Goal: Transaction & Acquisition: Download file/media

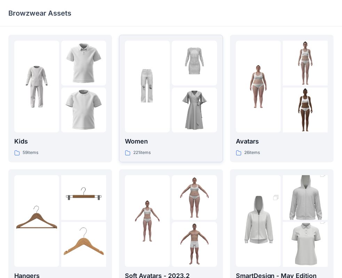
click at [153, 101] on div at bounding box center [147, 87] width 45 height 92
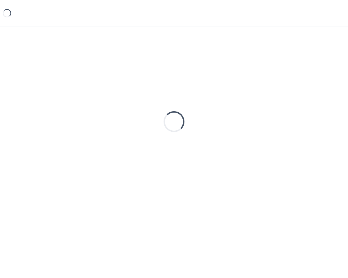
click at [153, 101] on div "Loading..." at bounding box center [173, 122] width 331 height 174
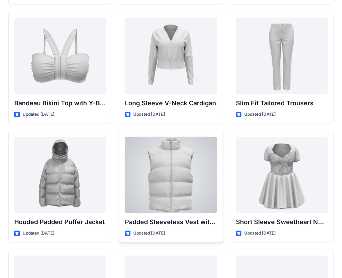
scroll to position [735, 0]
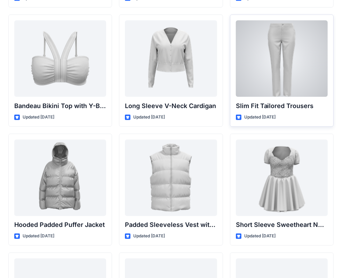
click at [266, 68] on div at bounding box center [282, 59] width 92 height 77
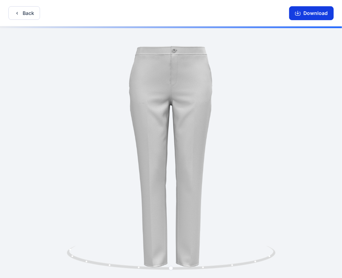
click at [303, 12] on button "Download" at bounding box center [311, 13] width 45 height 14
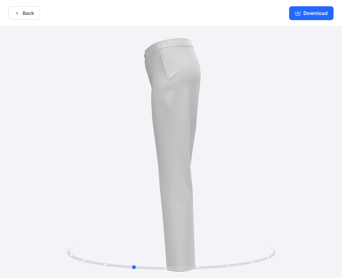
drag, startPoint x: 201, startPoint y: 85, endPoint x: 268, endPoint y: 1, distance: 107.4
click at [175, 88] on div at bounding box center [171, 152] width 342 height 253
